Goal: Find specific page/section: Find specific page/section

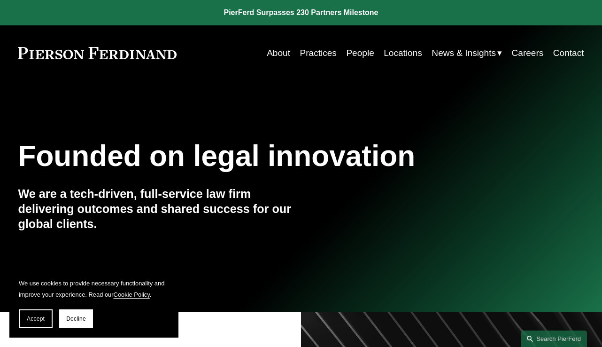
click at [316, 55] on link "Practices" at bounding box center [318, 53] width 37 height 18
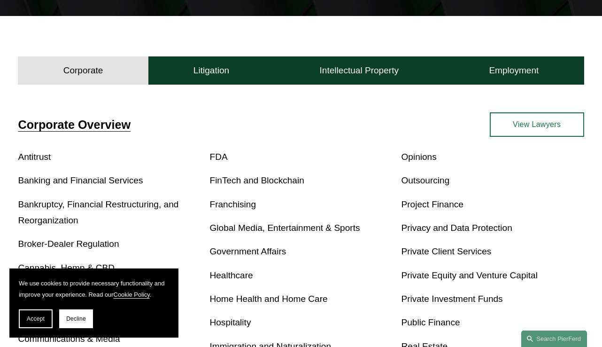
scroll to position [154, 0]
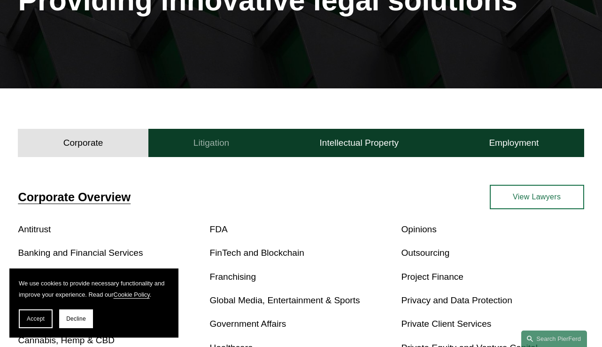
click at [221, 142] on h4 "Litigation" at bounding box center [212, 142] width 36 height 11
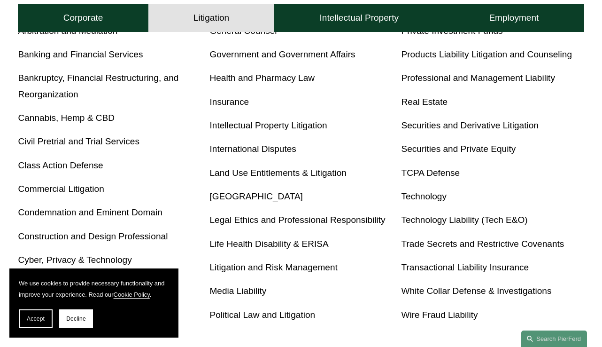
scroll to position [399, 0]
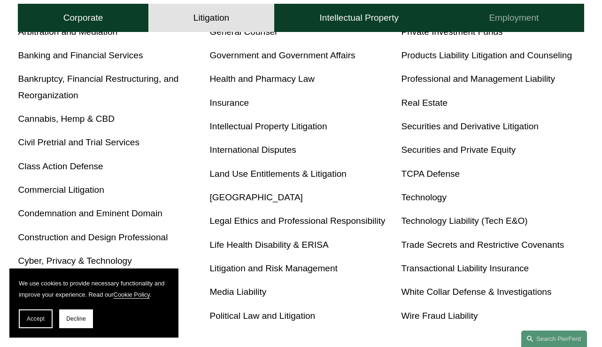
click at [519, 7] on button "Employment" at bounding box center [514, 18] width 140 height 28
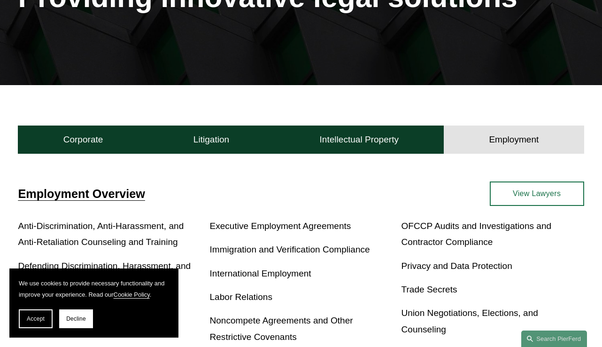
scroll to position [158, 0]
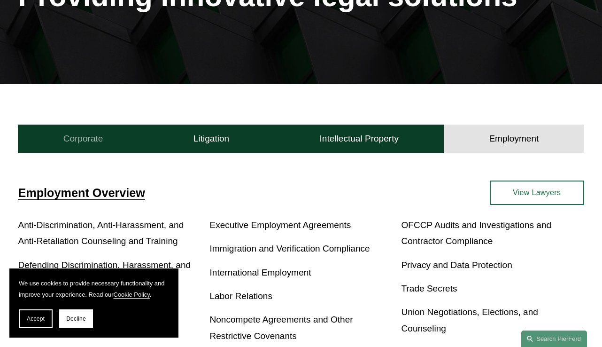
click at [79, 140] on h4 "Corporate" at bounding box center [83, 138] width 40 height 11
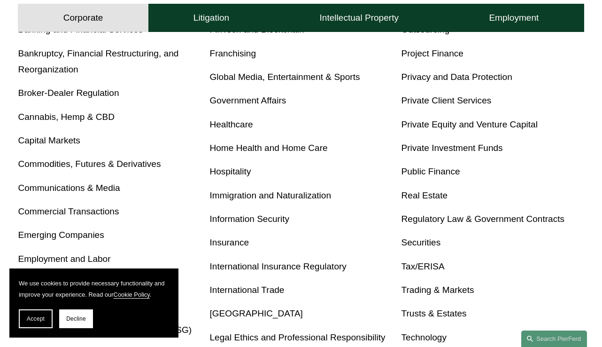
scroll to position [0, 0]
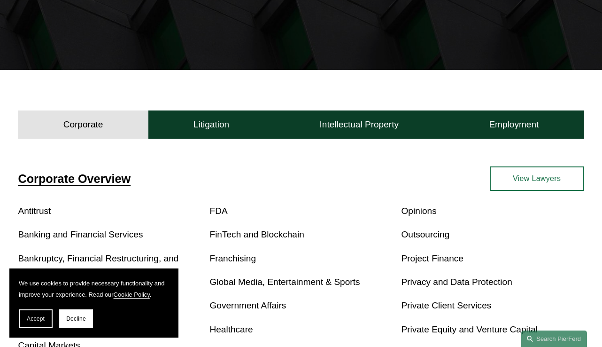
scroll to position [193, 0]
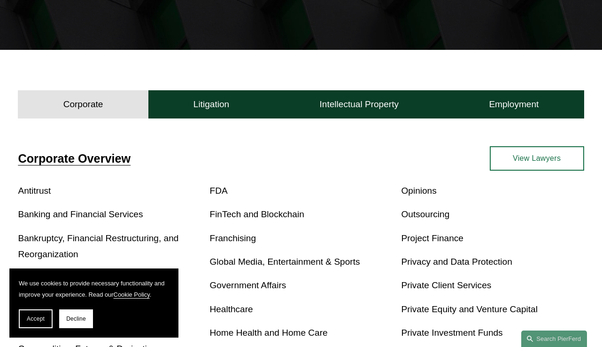
click at [211, 89] on div "Corporate Litigation Intellectual Property Employment" at bounding box center [301, 102] width 602 height 32
click at [211, 100] on h4 "Litigation" at bounding box center [212, 104] width 36 height 11
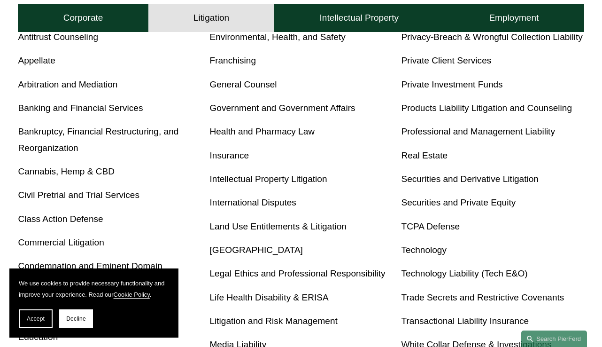
scroll to position [347, 0]
click at [282, 268] on link "Legal Ethics and Professional Responsibility" at bounding box center [298, 273] width 176 height 10
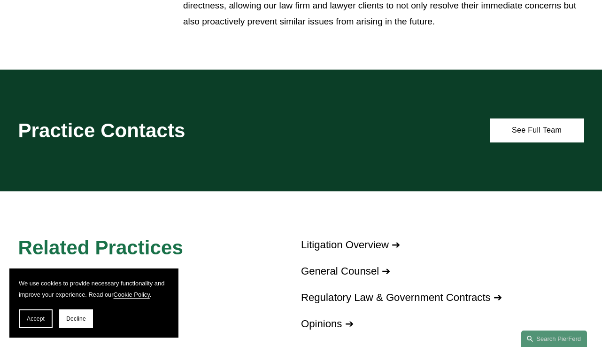
scroll to position [507, 0]
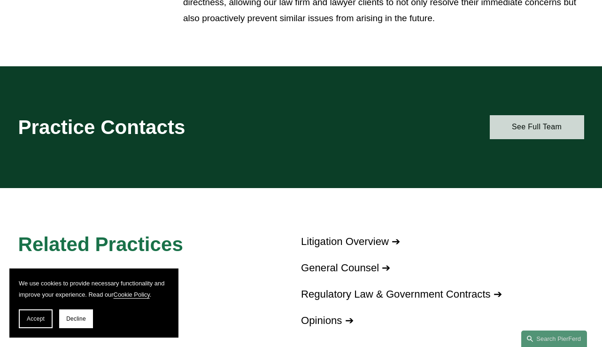
click at [533, 126] on link "See Full Team" at bounding box center [537, 127] width 94 height 24
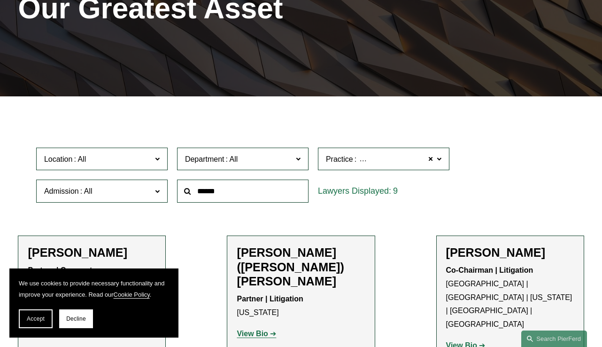
scroll to position [154, 0]
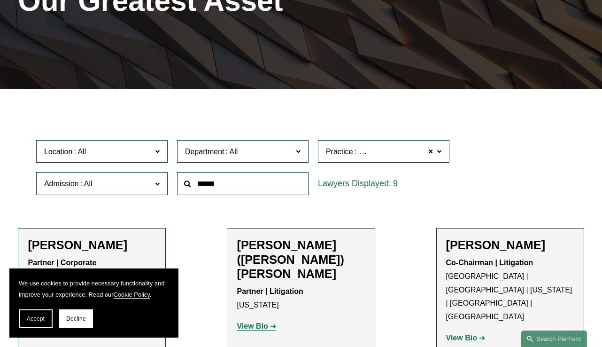
click at [213, 154] on span "Department" at bounding box center [204, 152] width 39 height 8
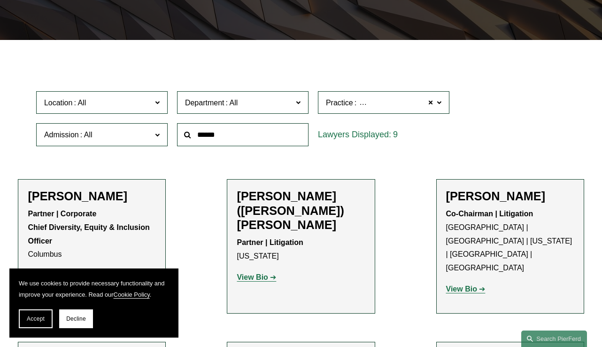
click at [0, 0] on link "Litigation" at bounding box center [0, 0] width 0 height 0
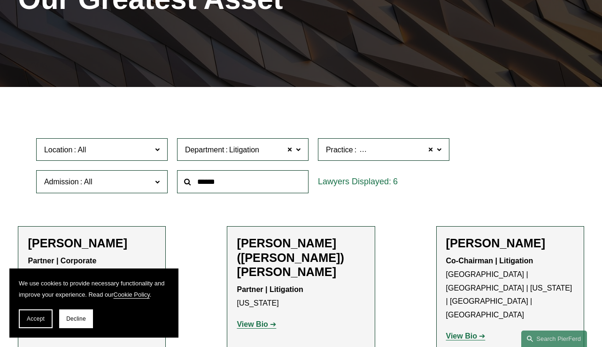
scroll to position [143, 0]
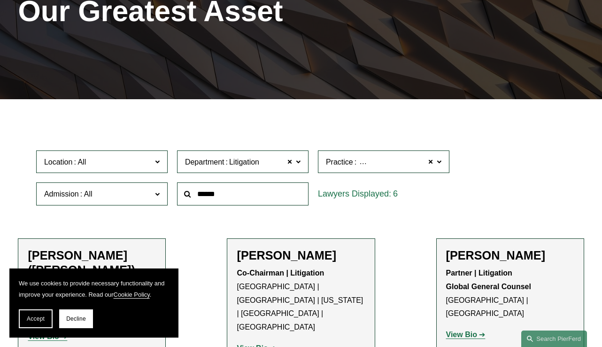
click at [354, 178] on div "6" at bounding box center [383, 194] width 141 height 32
click at [353, 166] on span "Practice Legal Ethics and Professional Responsibility" at bounding box center [380, 162] width 108 height 13
click at [0, 0] on link "Legal Ethics and Professional Responsibility" at bounding box center [0, 0] width 0 height 0
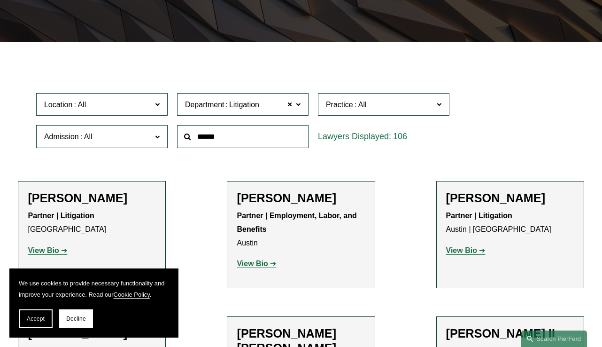
scroll to position [207, 0]
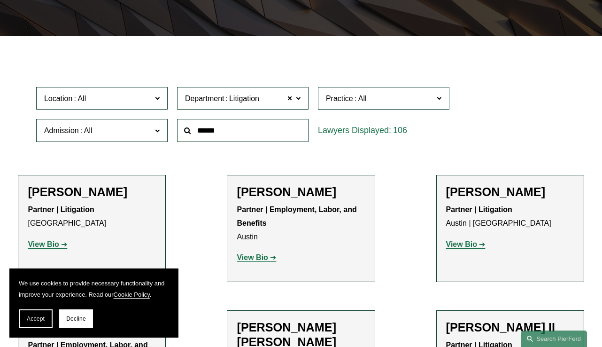
click at [121, 131] on span "Admission" at bounding box center [98, 130] width 108 height 13
click at [0, 0] on link "Colorado" at bounding box center [0, 0] width 0 height 0
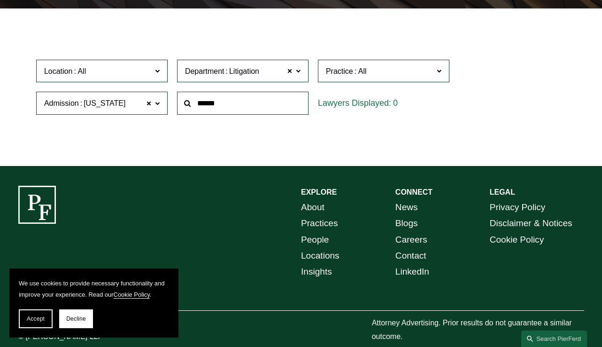
scroll to position [247, 0]
